Goal: Transaction & Acquisition: Purchase product/service

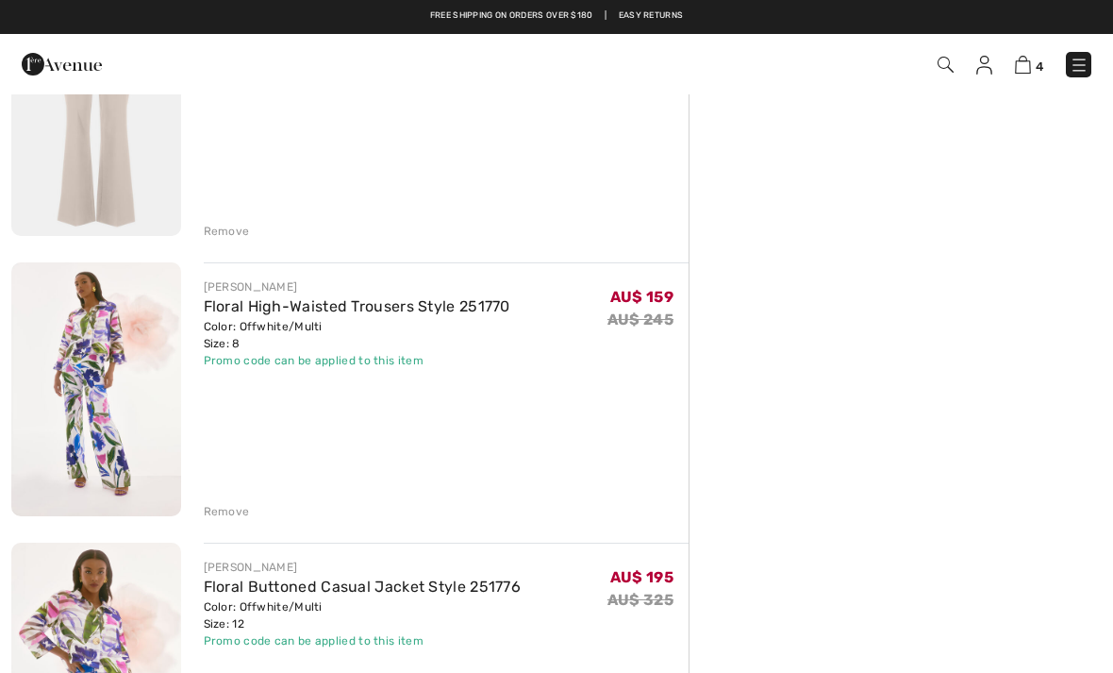
scroll to position [545, 0]
click at [119, 381] on img at bounding box center [96, 390] width 170 height 254
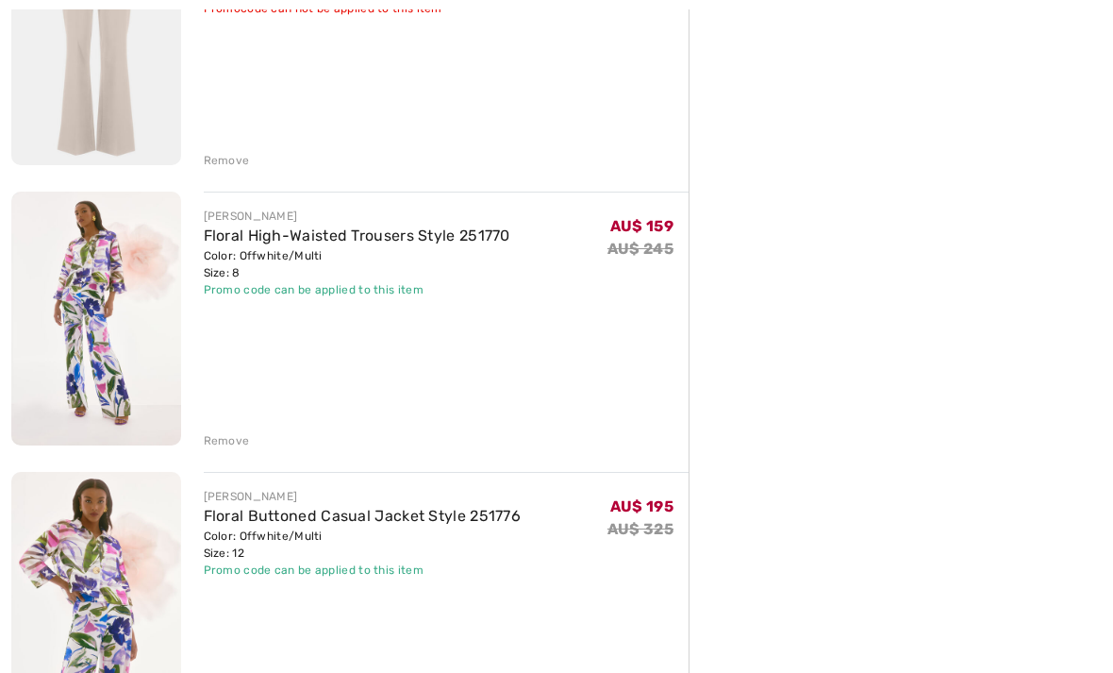
scroll to position [617, 0]
click at [102, 561] on img at bounding box center [96, 599] width 170 height 254
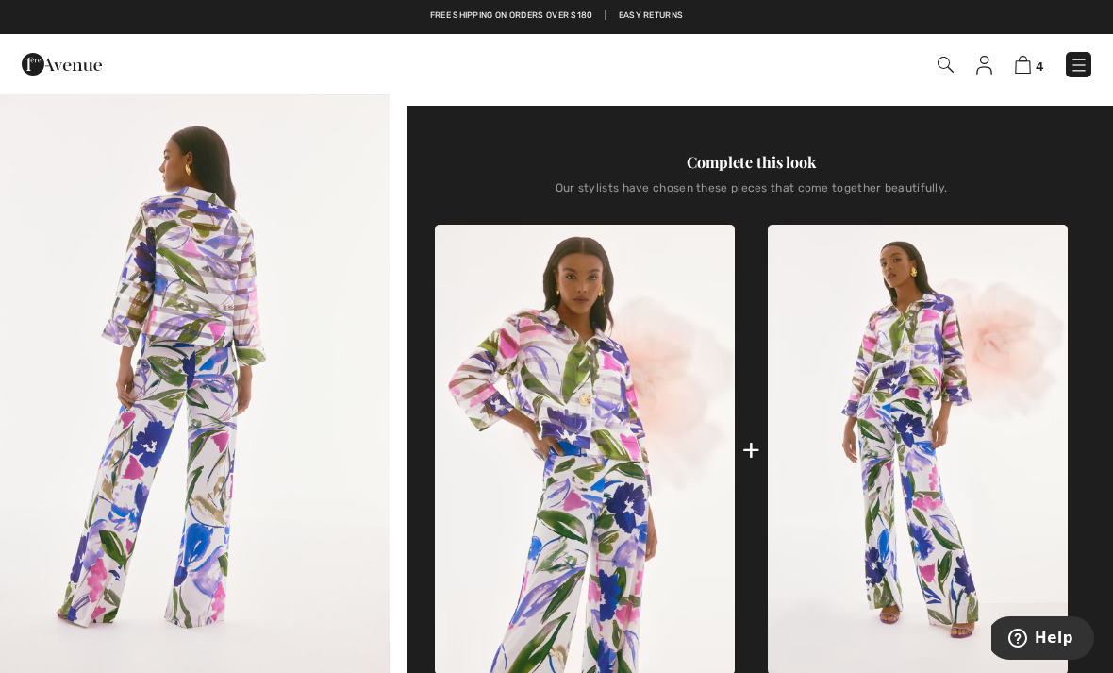
scroll to position [539, 0]
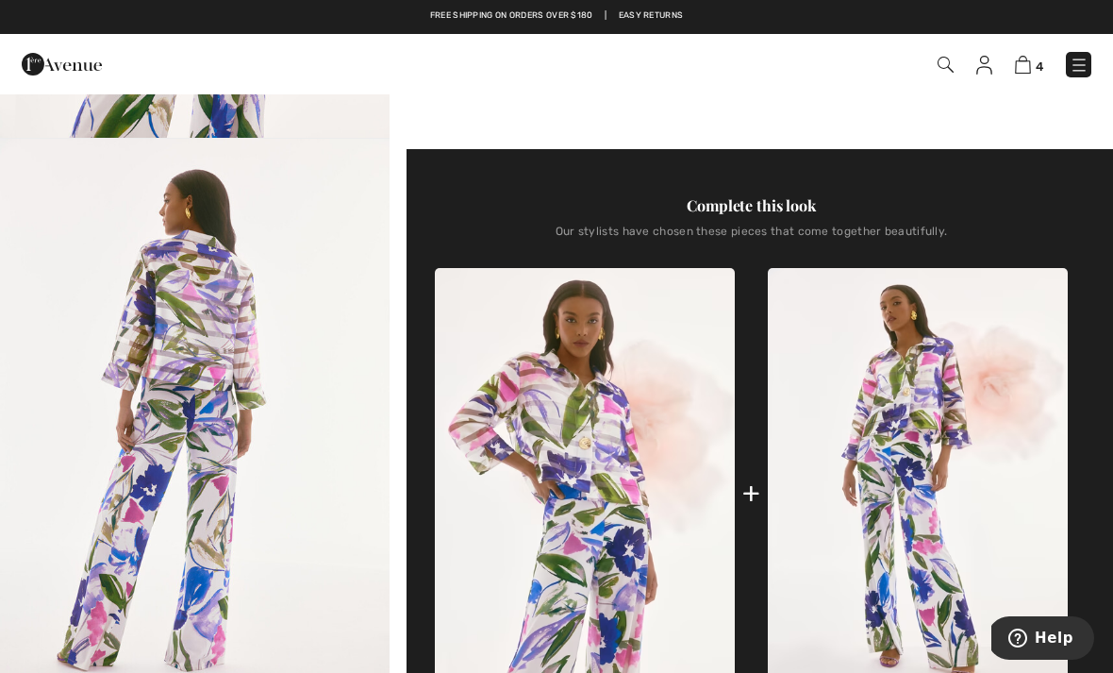
click at [223, 313] on img "2 / 6" at bounding box center [195, 431] width 390 height 584
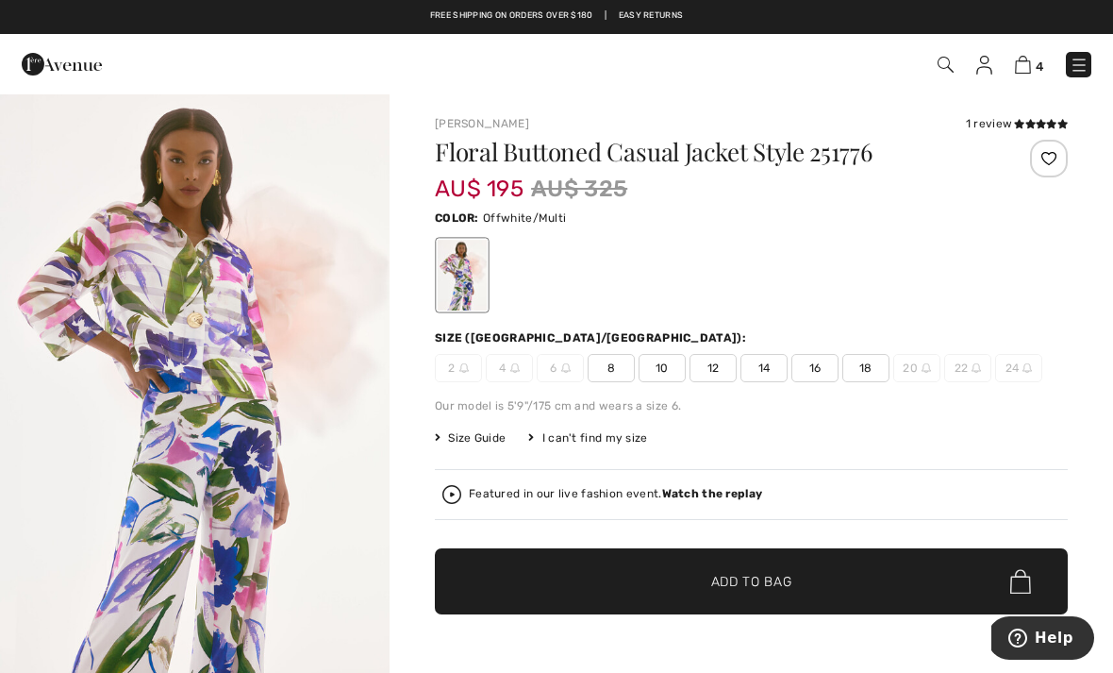
click at [228, 341] on img "1 / 6" at bounding box center [195, 384] width 390 height 584
